Goal: Entertainment & Leisure: Consume media (video, audio)

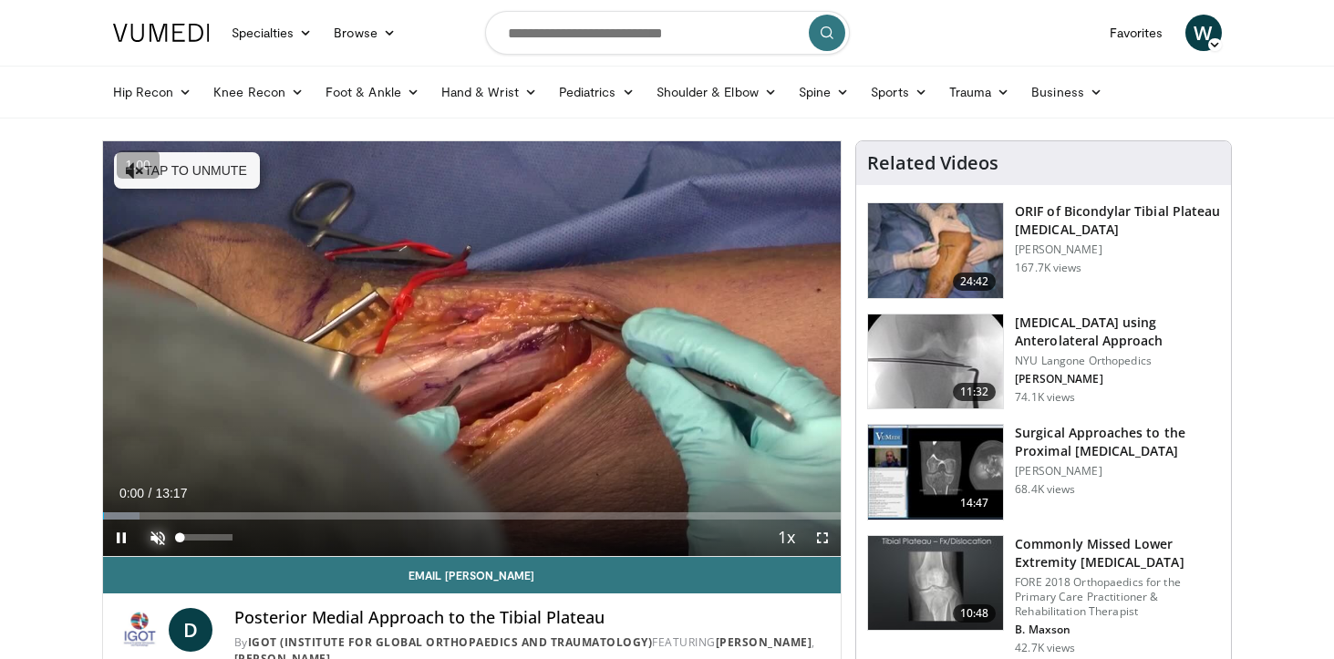
click at [156, 541] on span "Video Player" at bounding box center [157, 538] width 36 height 36
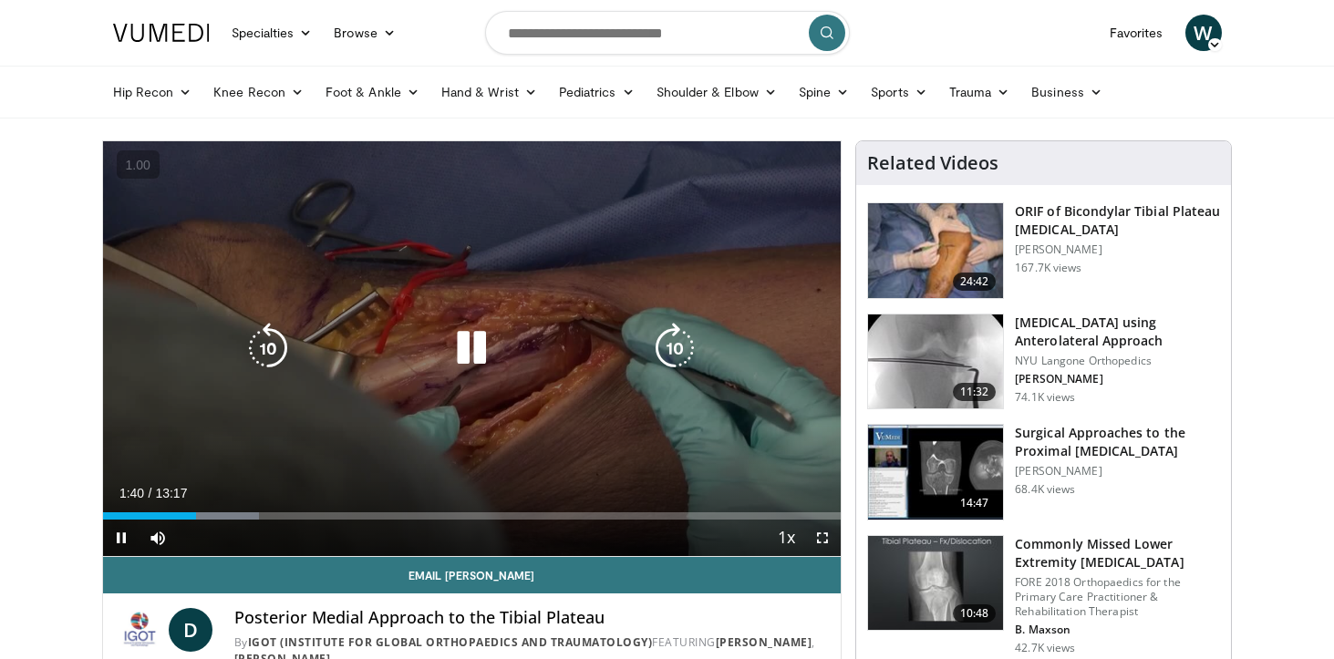
click at [452, 345] on icon "Video Player" at bounding box center [471, 348] width 51 height 51
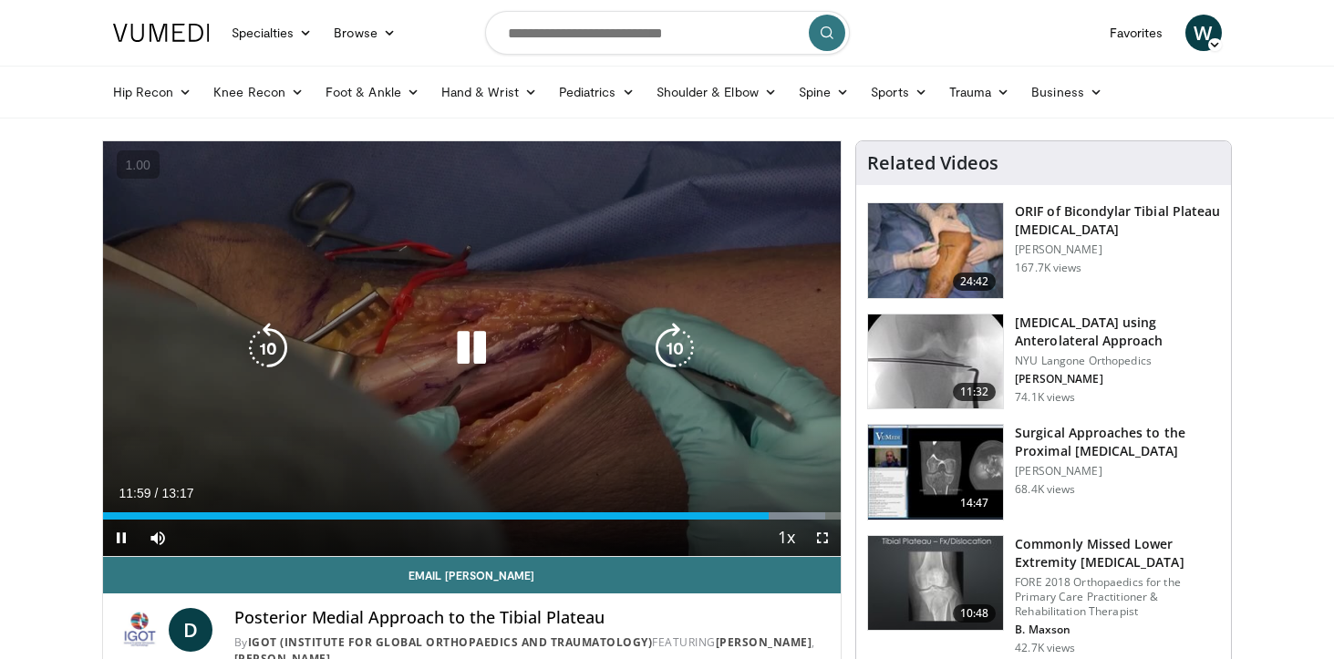
click at [479, 340] on icon "Video Player" at bounding box center [471, 348] width 51 height 51
